Goal: Find specific page/section: Find specific page/section

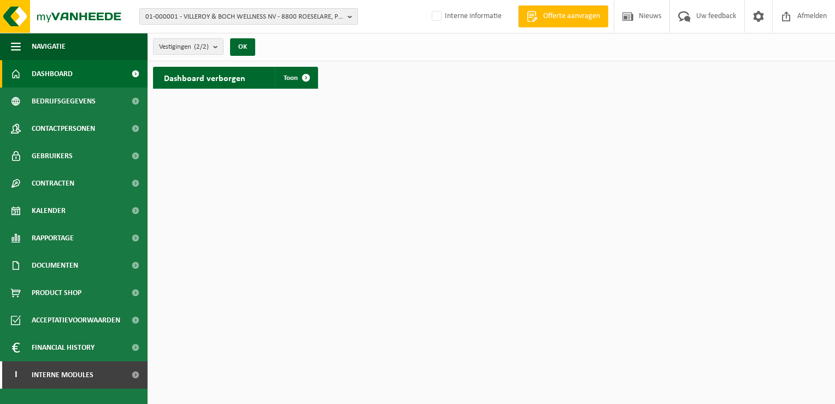
click at [195, 10] on span "01-000001 - VILLEROY & BOCH WELLNESS NV - 8800 ROESELARE, POPULIERSTRAAT 1" at bounding box center [244, 17] width 198 height 16
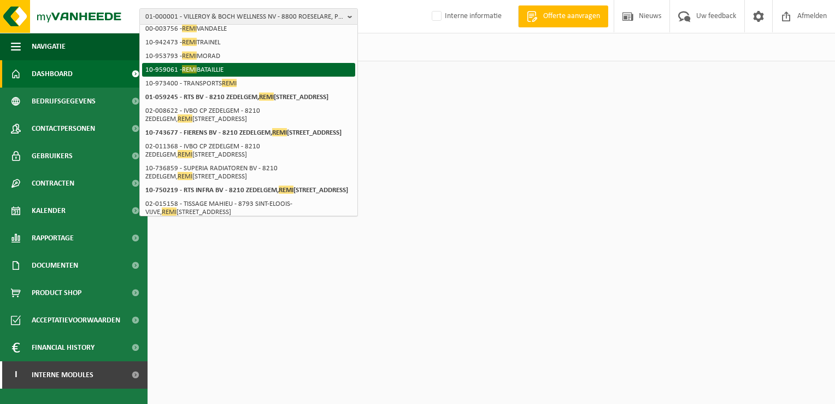
scroll to position [164, 0]
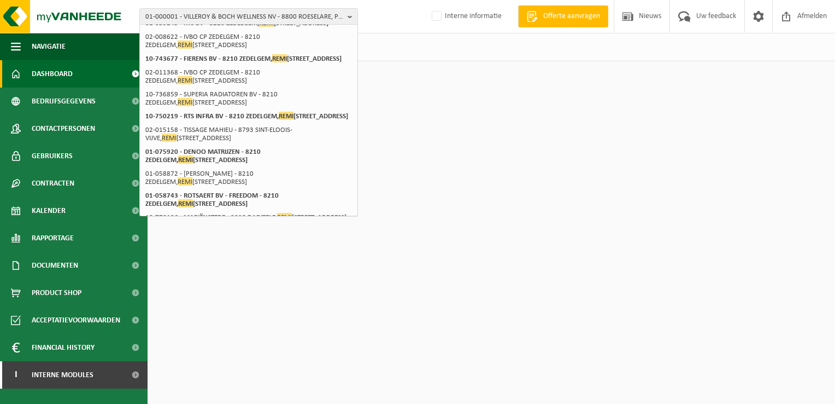
type input "remi"
click at [617, 177] on html "01-000001 - VILLEROY & BOCH WELLNESS NV - 8800 ROESELARE, POPULIERSTRAAT 1 remi…" at bounding box center [417, 202] width 835 height 404
click at [215, 14] on span "01-000001 - VILLEROY & BOCH WELLNESS NV - 8800 ROESELARE, POPULIERSTRAAT 1" at bounding box center [244, 17] width 198 height 16
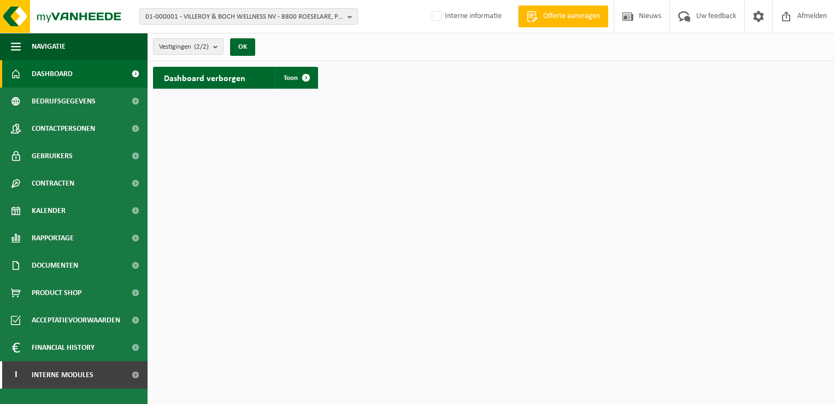
click at [216, 13] on span "01-000001 - VILLEROY & BOCH WELLNESS NV - 8800 ROESELARE, POPULIERSTRAAT 1" at bounding box center [244, 17] width 198 height 16
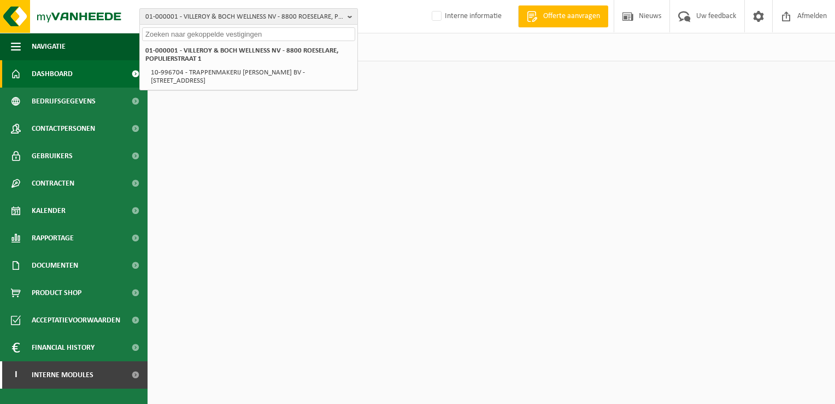
scroll to position [0, 0]
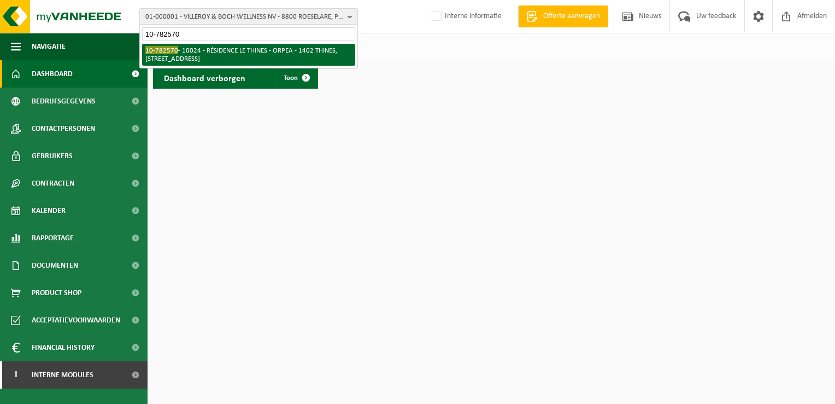
type input "10-782570"
click at [243, 51] on li "10-782570 - 10024 - RÉSIDENCE LE THINES - ORPEA - 1402 THINES, CHAUSSÉE DE WAVR…" at bounding box center [248, 55] width 213 height 22
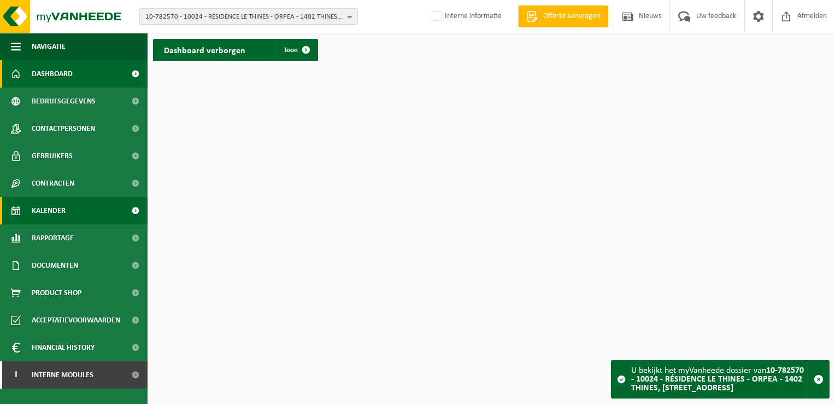
click at [49, 214] on span "Kalender" at bounding box center [49, 210] width 34 height 27
